Goal: Information Seeking & Learning: Find specific fact

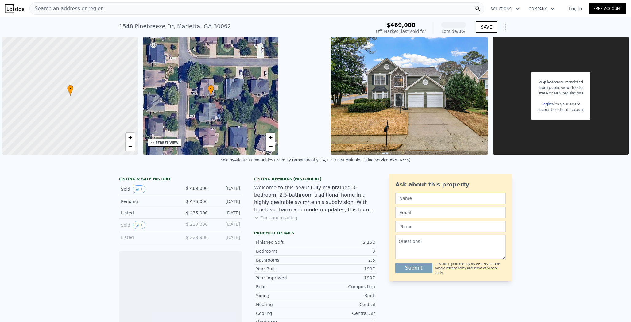
click at [183, 17] on div "[STREET_ADDRESS][PERSON_NAME] Sold [DATE] for $469k (~ARV ) $469,000 Off Market…" at bounding box center [315, 27] width 393 height 20
click at [182, 15] on div "Search an address or region Solutions Company Open main menu Log In Free Account" at bounding box center [315, 8] width 621 height 15
click at [181, 12] on div "Search an address or region" at bounding box center [256, 8] width 455 height 12
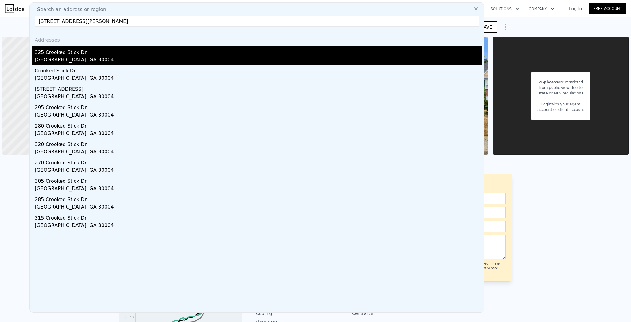
type input "[STREET_ADDRESS][PERSON_NAME]"
click at [115, 49] on div "325 Crooked Stick Dr" at bounding box center [258, 51] width 447 height 10
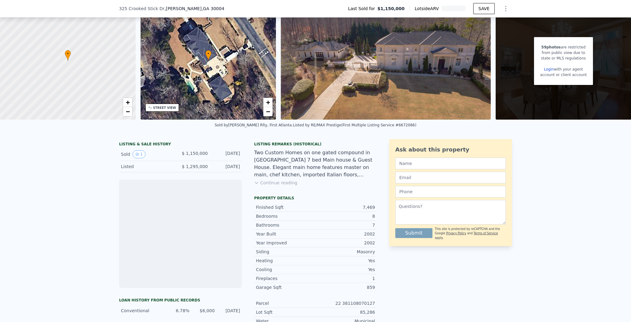
scroll to position [34, 0]
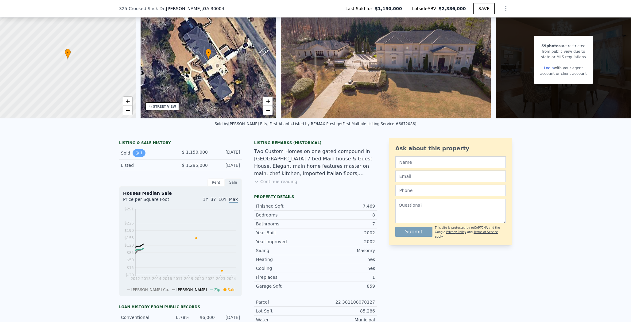
click at [136, 155] on icon "View historical data" at bounding box center [137, 153] width 4 height 4
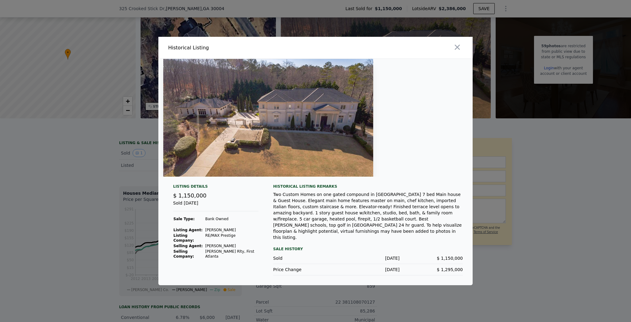
drag, startPoint x: 206, startPoint y: 249, endPoint x: 253, endPoint y: 251, distance: 47.0
click at [253, 249] on td "[PERSON_NAME]" at bounding box center [231, 246] width 53 height 6
click at [83, 238] on div at bounding box center [315, 161] width 631 height 322
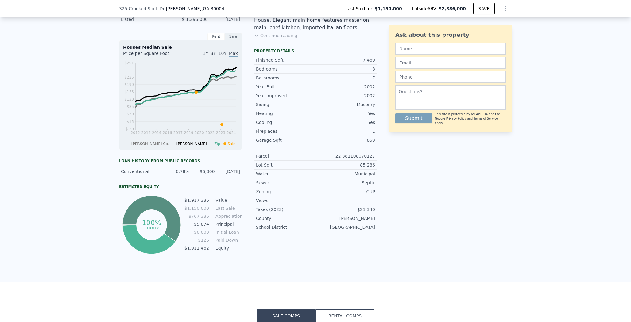
scroll to position [173, 0]
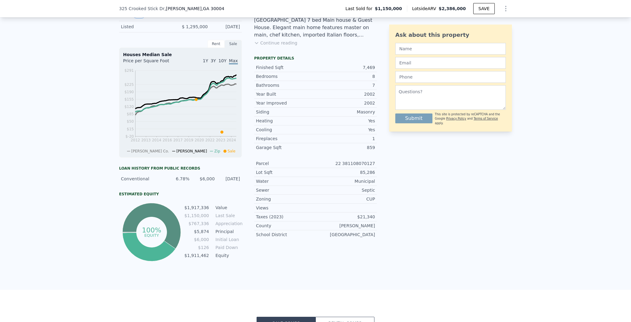
click at [364, 193] on div "Septic" at bounding box center [345, 190] width 60 height 6
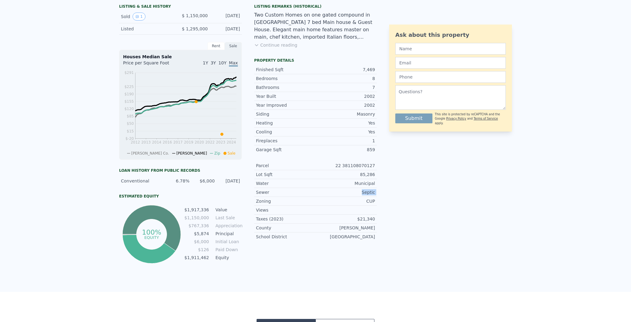
scroll to position [0, 0]
